Goal: Transaction & Acquisition: Book appointment/travel/reservation

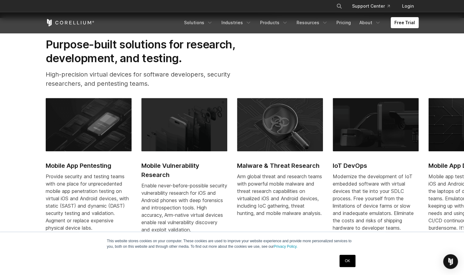
scroll to position [272, 0]
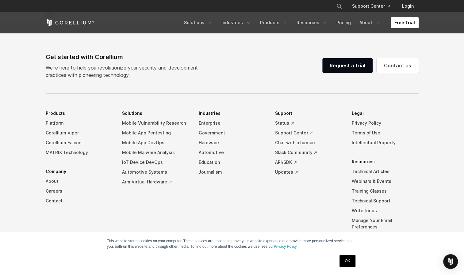
scroll to position [1441, 0]
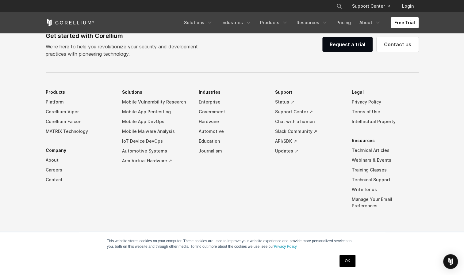
click at [56, 175] on link "Careers" at bounding box center [79, 170] width 67 height 10
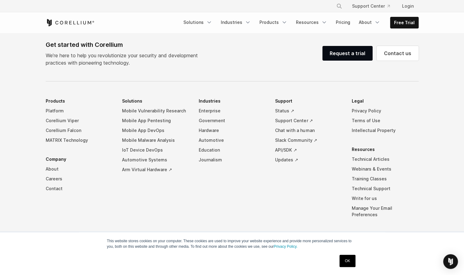
scroll to position [565, 0]
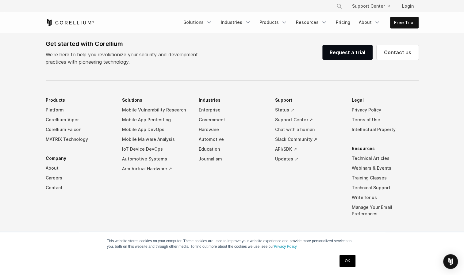
click at [304, 129] on link "Chat with a human" at bounding box center [308, 130] width 67 height 10
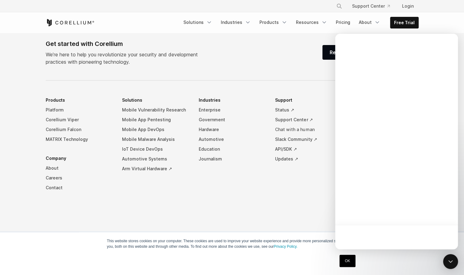
scroll to position [0, 0]
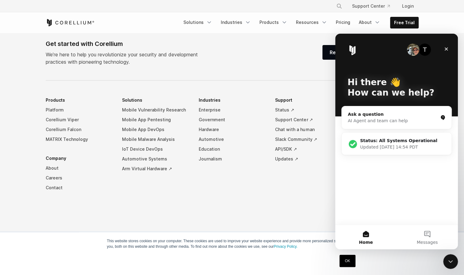
click at [386, 120] on div "AI Agent and team can help" at bounding box center [393, 121] width 90 height 6
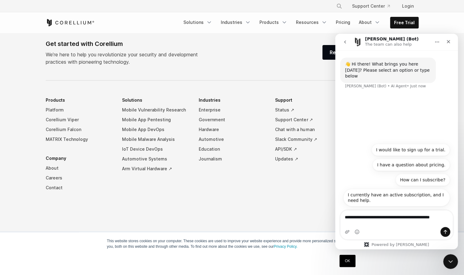
scroll to position [5, 0]
type textarea "**********"
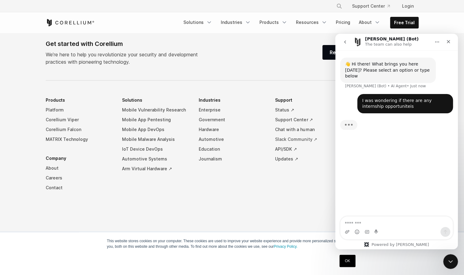
click at [296, 136] on link "Slack Community ↗" at bounding box center [308, 140] width 67 height 10
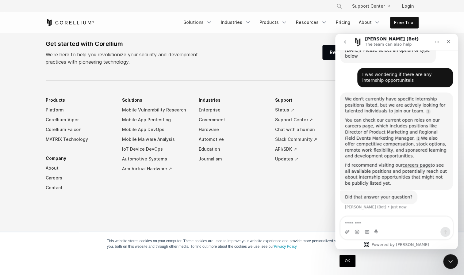
scroll to position [33, 0]
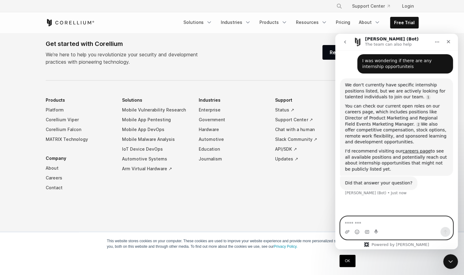
click at [362, 219] on textarea "Message…" at bounding box center [396, 222] width 112 height 10
type textarea "**********"
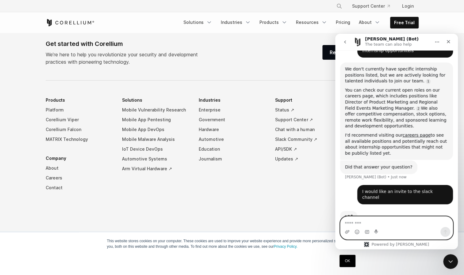
scroll to position [52, 0]
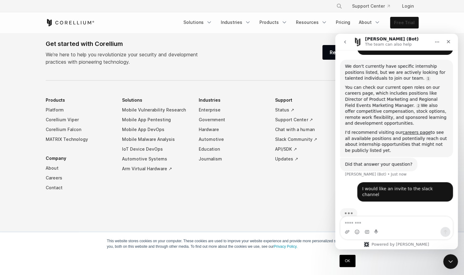
click at [395, 26] on link "Free Trial" at bounding box center [404, 22] width 28 height 11
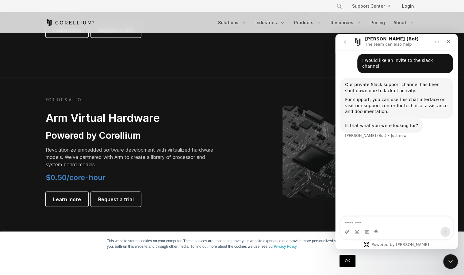
scroll to position [667, 0]
type textarea "**********"
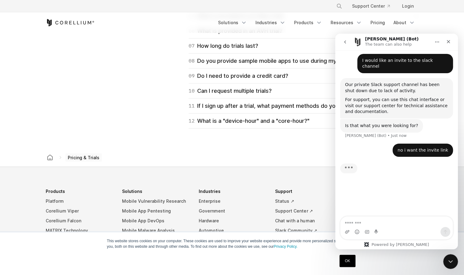
scroll to position [984, 0]
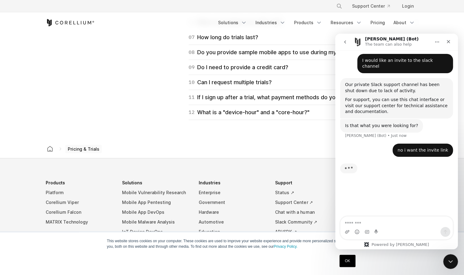
click at [286, 73] on div "09 Do I need to provide a credit card? No. You'll only need to provide a paymen…" at bounding box center [304, 67] width 230 height 15
click at [274, 67] on div "09 Do I need to provide a credit card?" at bounding box center [239, 67] width 100 height 9
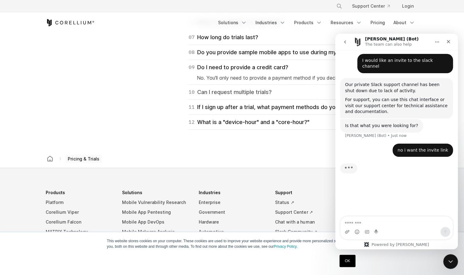
click at [256, 93] on div "10 Can I request multiple trials?" at bounding box center [230, 92] width 83 height 9
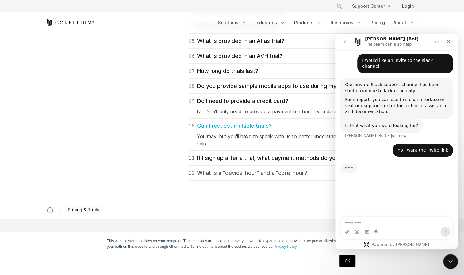
scroll to position [951, 0]
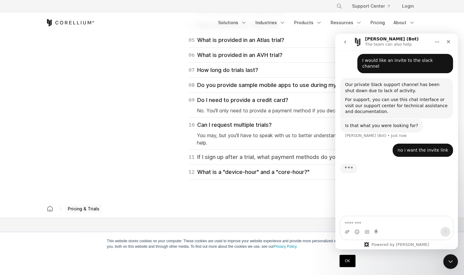
click at [255, 159] on div "11 If I sign up after a trial, what payment methods do you accept?" at bounding box center [275, 157] width 173 height 9
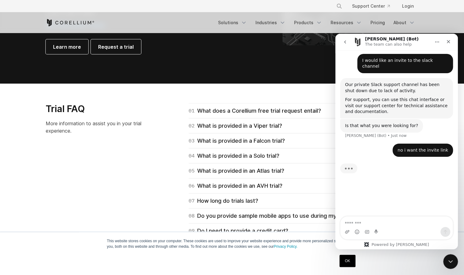
scroll to position [820, 0]
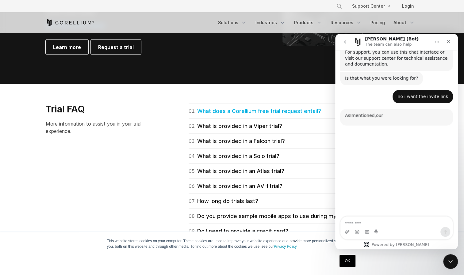
click at [270, 111] on div "01 What does a Corellium free trial request entail?" at bounding box center [255, 111] width 132 height 9
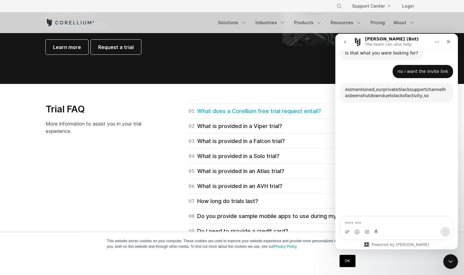
scroll to position [251, 0]
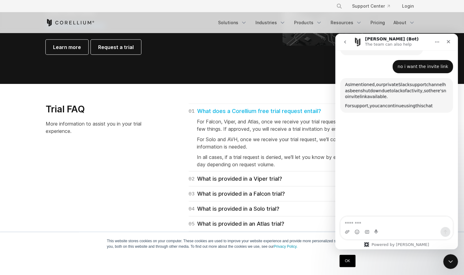
click at [270, 111] on div "01 What does a Corellium free trial request entail?" at bounding box center [255, 111] width 132 height 9
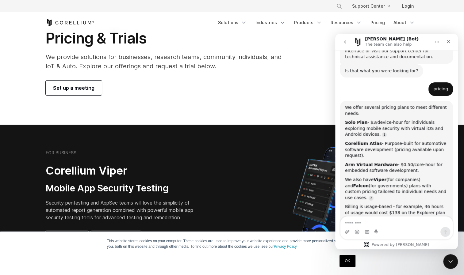
scroll to position [335, 0]
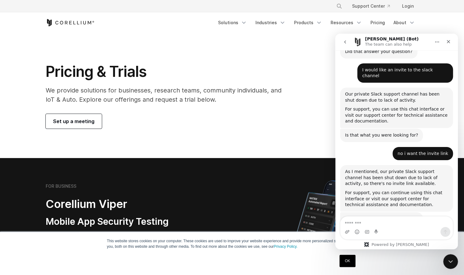
scroll to position [175, 0]
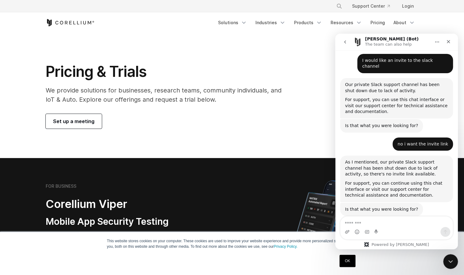
click at [92, 119] on span "Set up a meeting" at bounding box center [73, 121] width 41 height 7
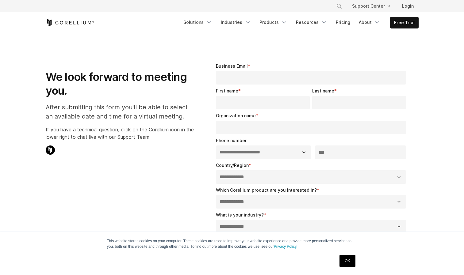
select select "**"
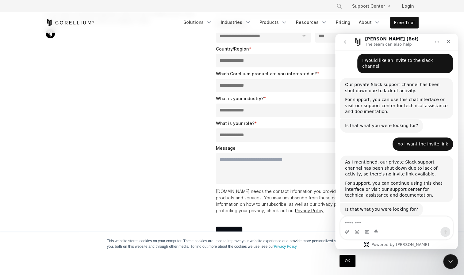
scroll to position [115, 0]
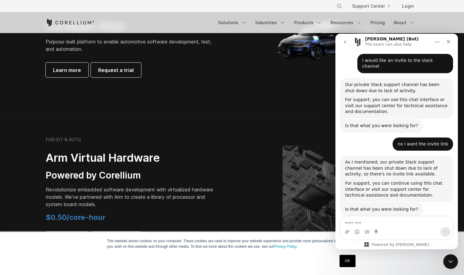
scroll to position [627, 0]
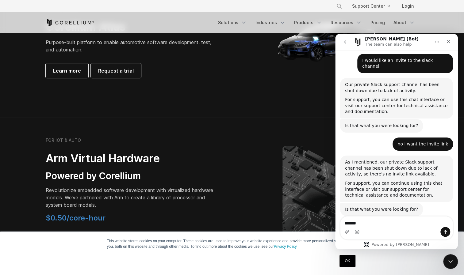
type textarea "*******"
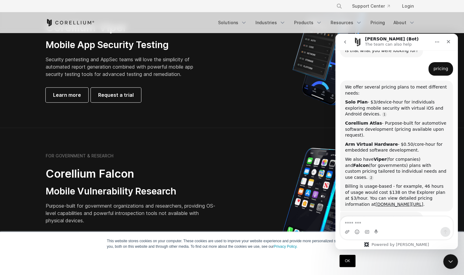
scroll to position [0, 0]
